Goal: Information Seeking & Learning: Find specific page/section

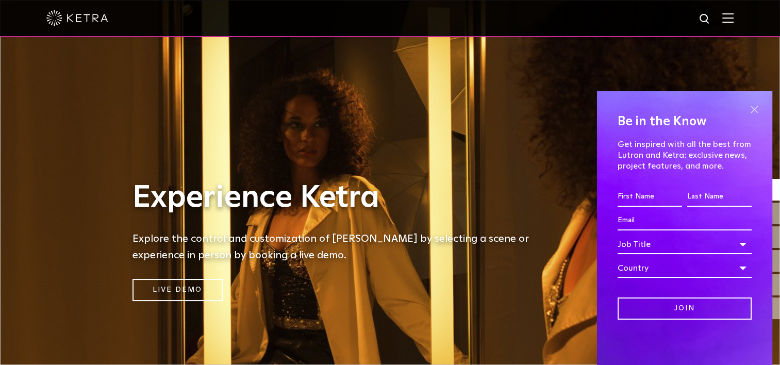
click at [756, 111] on span at bounding box center [753, 108] width 15 height 15
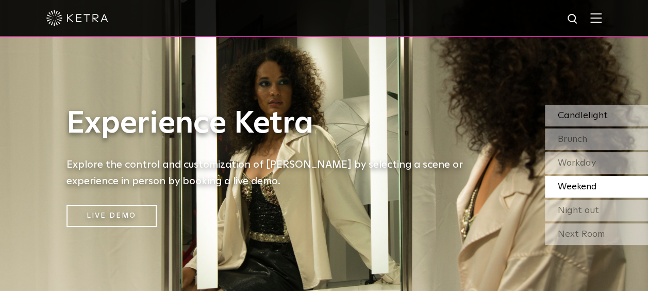
click at [610, 110] on div "Candlelight" at bounding box center [596, 116] width 103 height 22
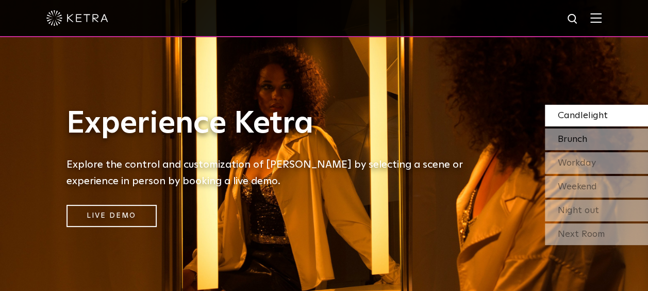
drag, startPoint x: 599, startPoint y: 135, endPoint x: 608, endPoint y: 131, distance: 10.6
click at [603, 133] on div "Brunch" at bounding box center [596, 139] width 103 height 22
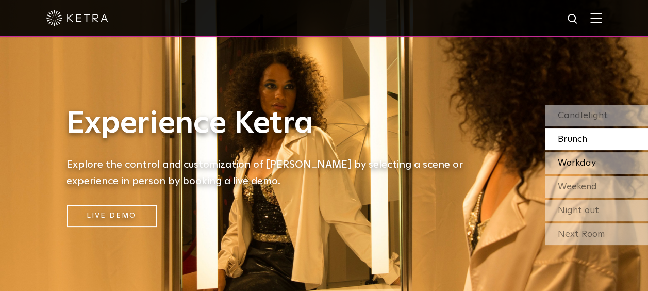
click at [573, 163] on span "Workday" at bounding box center [576, 162] width 38 height 9
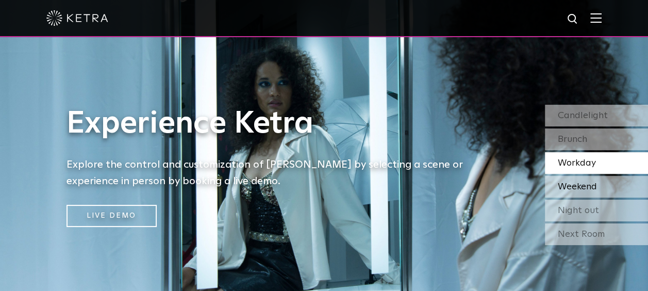
click at [579, 191] on span "Weekend" at bounding box center [576, 186] width 39 height 9
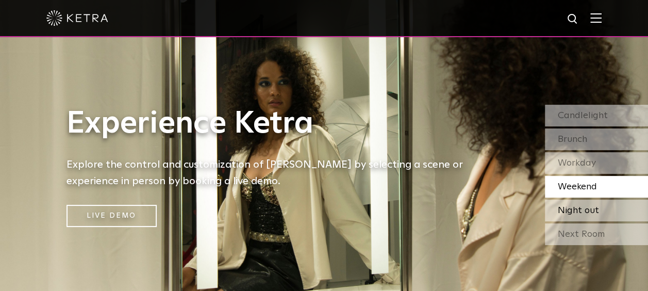
click at [586, 215] on span "Night out" at bounding box center [577, 210] width 41 height 9
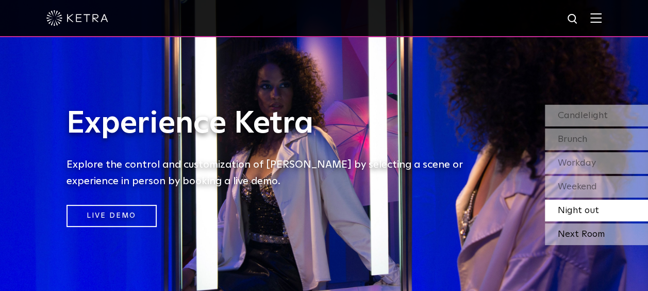
click at [576, 240] on div "Next Room" at bounding box center [596, 234] width 103 height 22
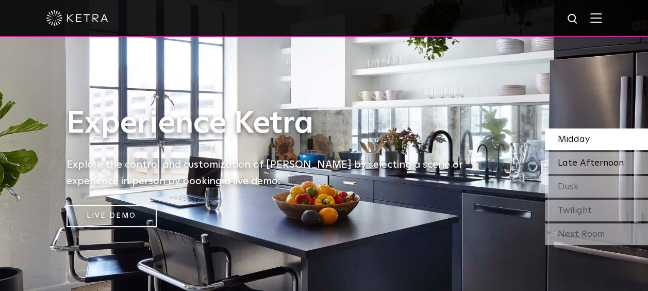
click at [571, 161] on span "Late Afternoon" at bounding box center [590, 162] width 66 height 9
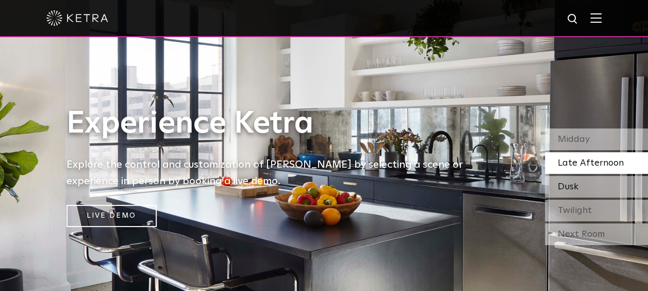
click at [566, 182] on span "Dusk" at bounding box center [567, 186] width 21 height 9
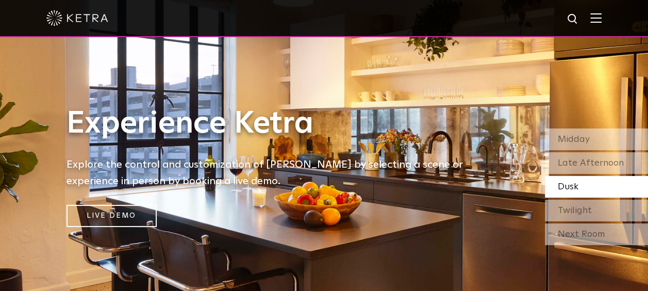
click at [581, 194] on div "Dusk" at bounding box center [596, 187] width 103 height 22
click at [573, 215] on span "Twilight" at bounding box center [574, 210] width 34 height 9
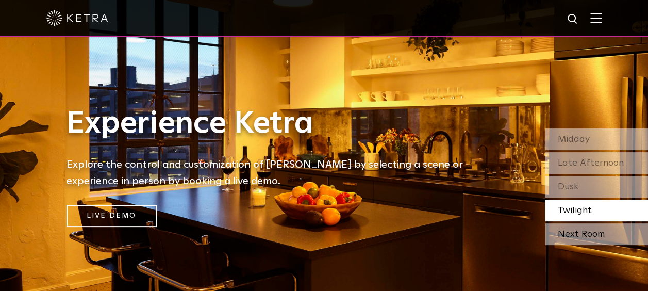
click at [592, 232] on div "Next Room" at bounding box center [596, 234] width 103 height 22
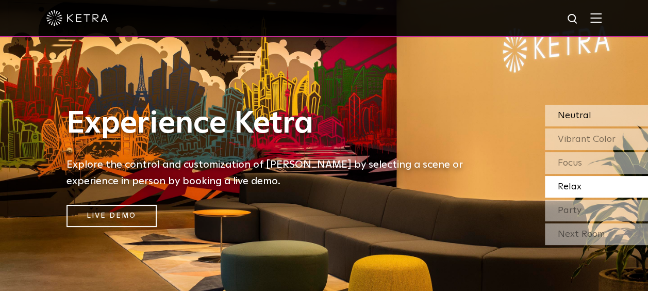
click at [579, 120] on span "Neutral" at bounding box center [573, 115] width 33 height 9
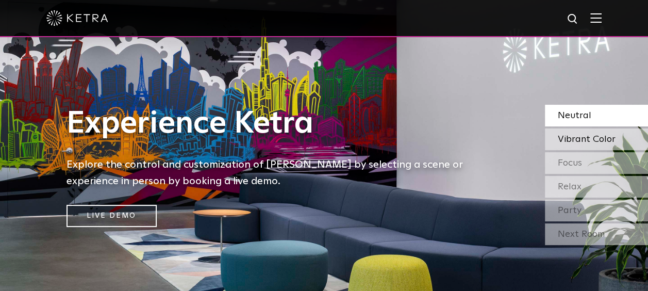
click at [562, 140] on span "Vibrant Color" at bounding box center [586, 138] width 58 height 9
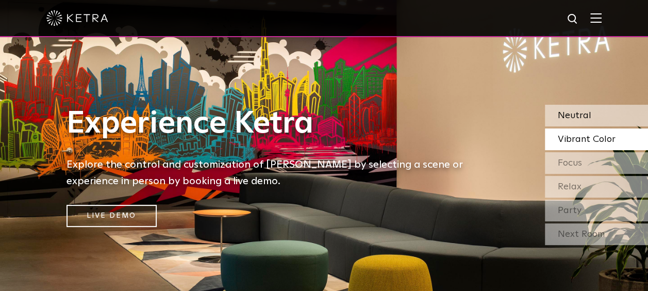
click at [579, 115] on span "Neutral" at bounding box center [573, 115] width 33 height 9
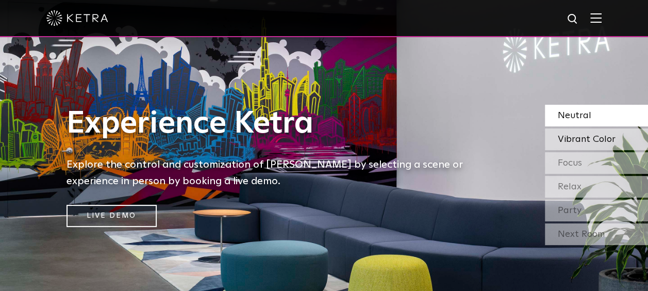
click at [575, 139] on span "Vibrant Color" at bounding box center [586, 138] width 58 height 9
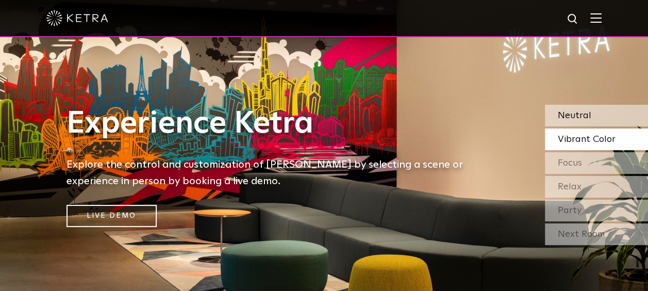
click at [576, 117] on span "Neutral" at bounding box center [573, 115] width 33 height 9
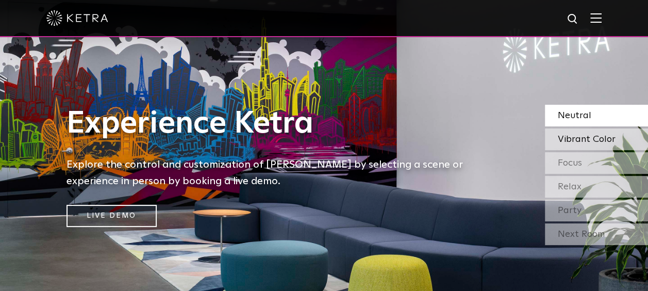
click at [575, 143] on span "Vibrant Color" at bounding box center [586, 138] width 58 height 9
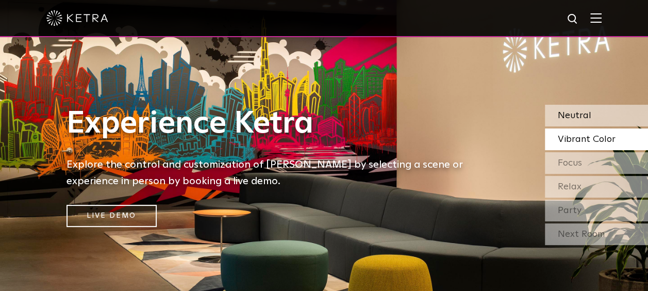
click at [586, 120] on span "Neutral" at bounding box center [573, 115] width 33 height 9
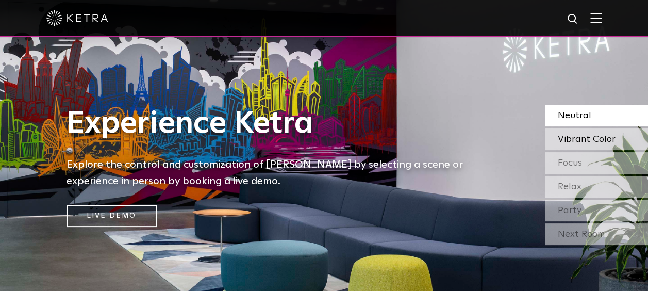
click at [573, 139] on span "Vibrant Color" at bounding box center [586, 138] width 58 height 9
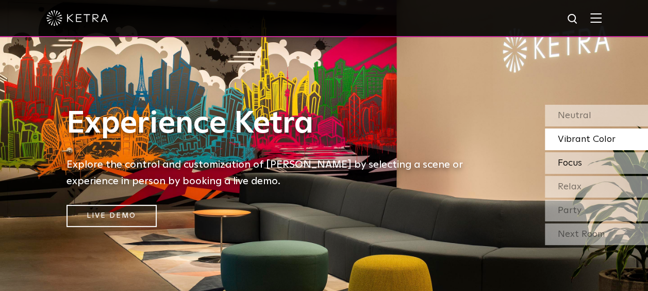
click at [585, 166] on div "Focus" at bounding box center [596, 163] width 103 height 22
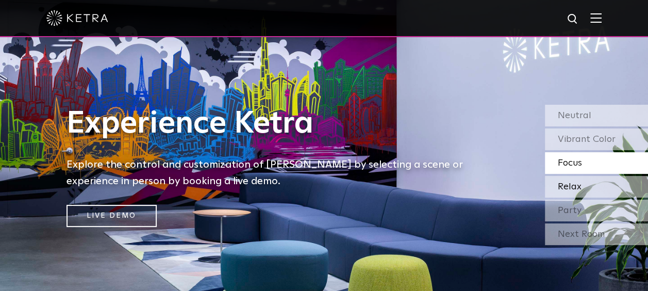
click at [565, 185] on span "Relax" at bounding box center [569, 186] width 24 height 9
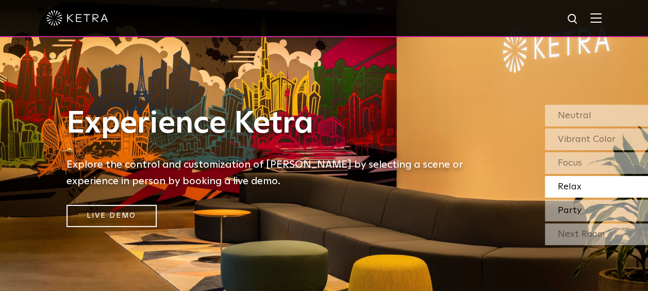
click at [568, 213] on span "Party" at bounding box center [569, 210] width 24 height 9
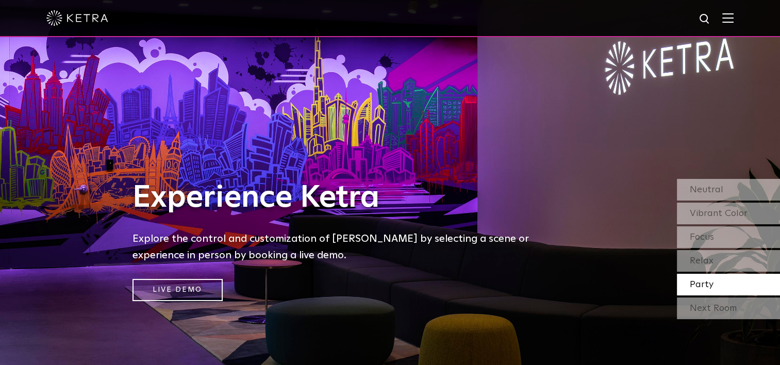
drag, startPoint x: 37, startPoint y: 1, endPoint x: 64, endPoint y: 18, distance: 31.7
click at [64, 18] on img at bounding box center [77, 17] width 62 height 15
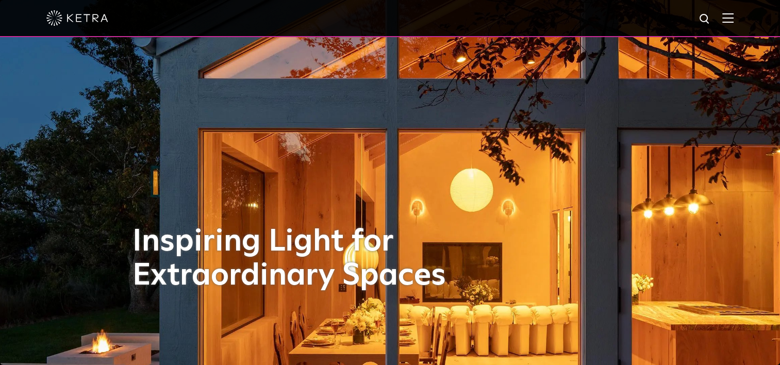
click at [705, 23] on img at bounding box center [704, 19] width 13 height 13
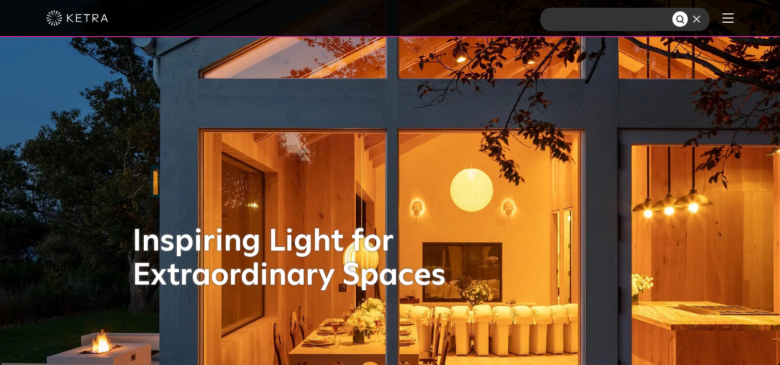
click at [637, 23] on input "text" at bounding box center [606, 19] width 132 height 23
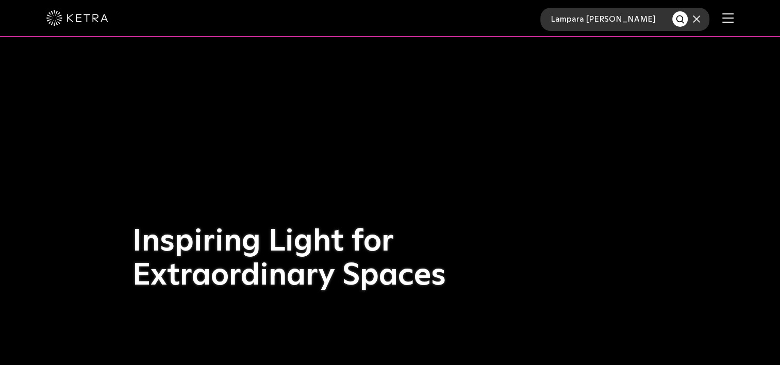
type input "Lampara Ketra"
click at [672, 11] on button "Search" at bounding box center [679, 18] width 15 height 15
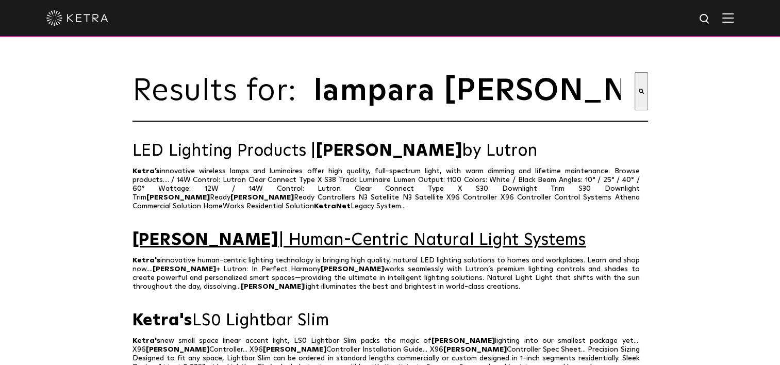
click at [200, 240] on link "Ketra | Human-Centric Natural Light Systems" at bounding box center [389, 240] width 515 height 18
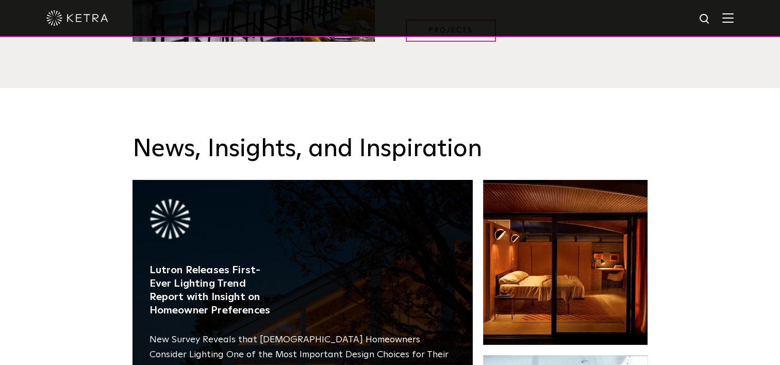
scroll to position [1290, 0]
